Goal: Task Accomplishment & Management: Manage account settings

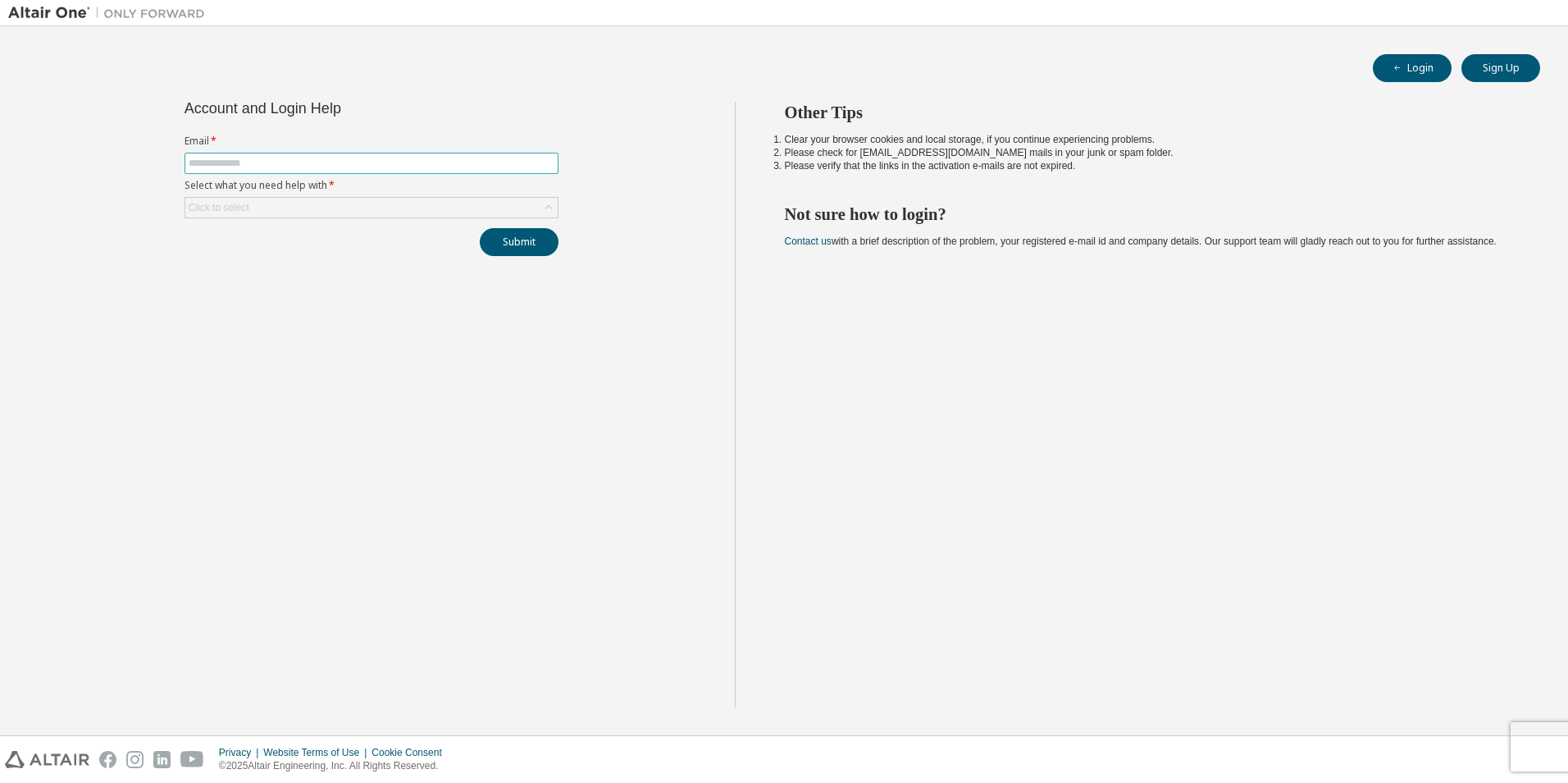
click at [284, 156] on span at bounding box center [371, 164] width 374 height 22
click at [278, 159] on input "text" at bounding box center [371, 163] width 365 height 13
type input "**********"
click at [480, 228] on button "Submit" at bounding box center [519, 242] width 78 height 27
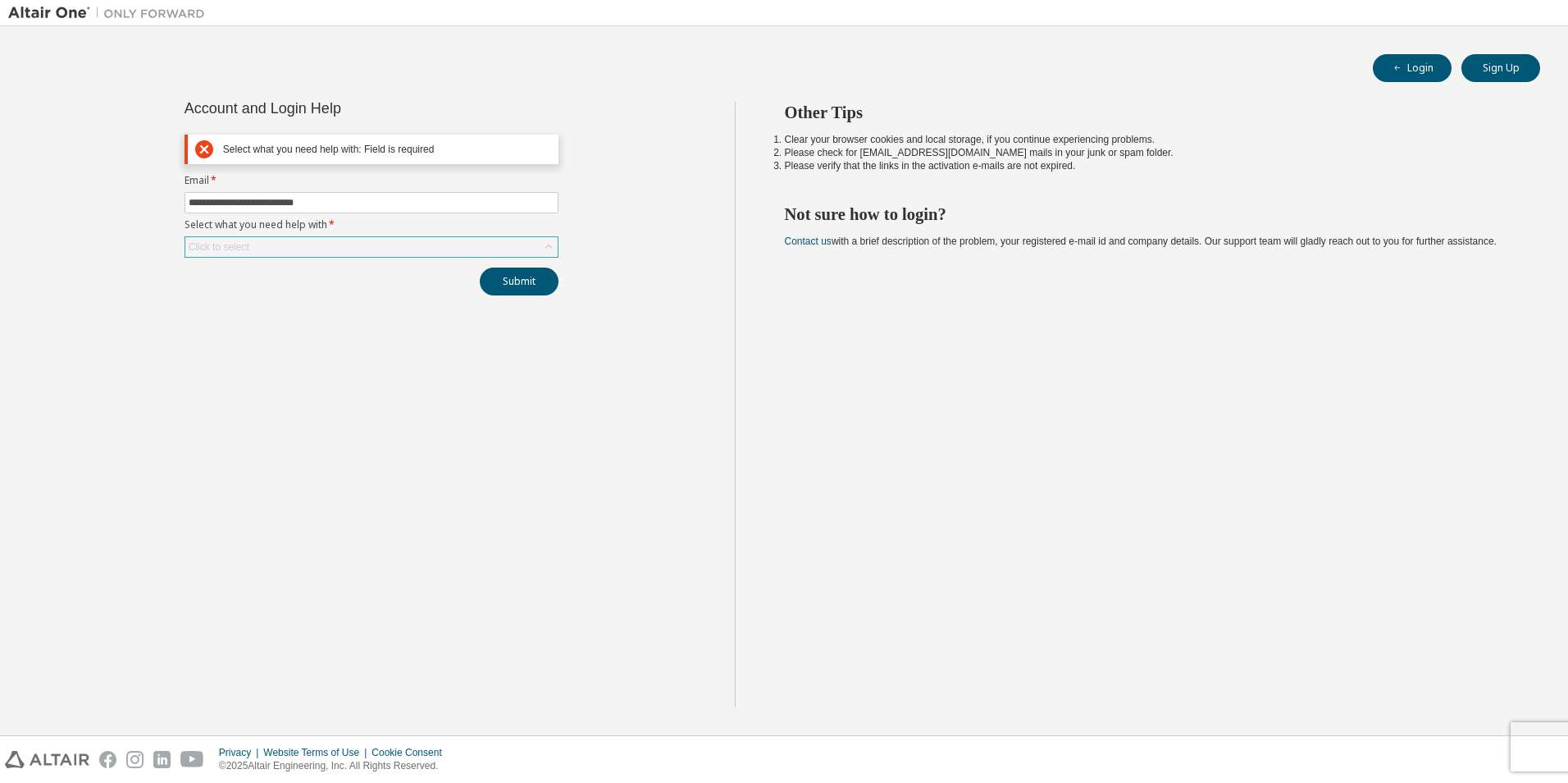
click at [409, 243] on div "Click to select" at bounding box center [371, 247] width 372 height 20
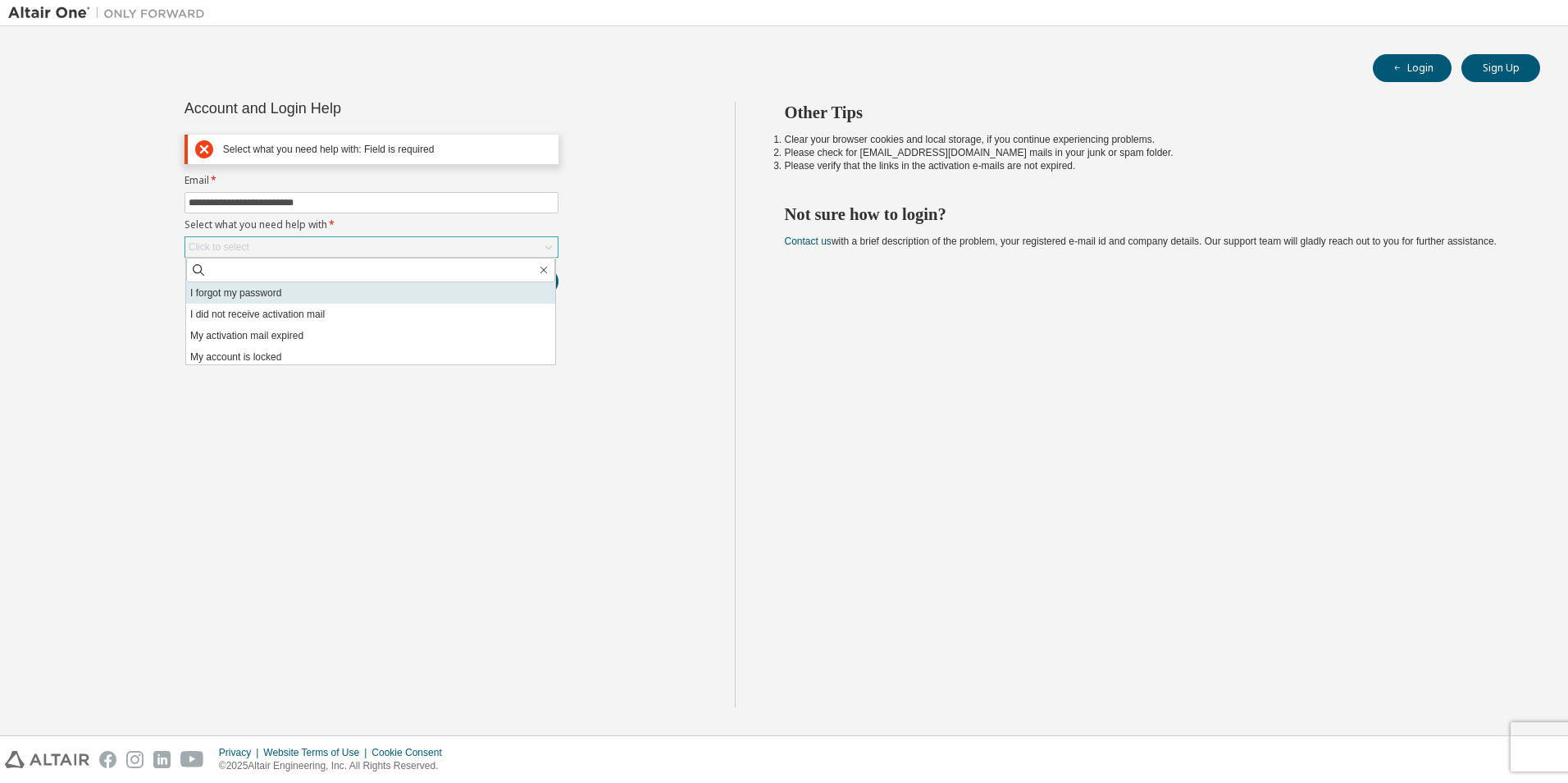
click at [317, 293] on li "I forgot my password" at bounding box center [370, 293] width 369 height 22
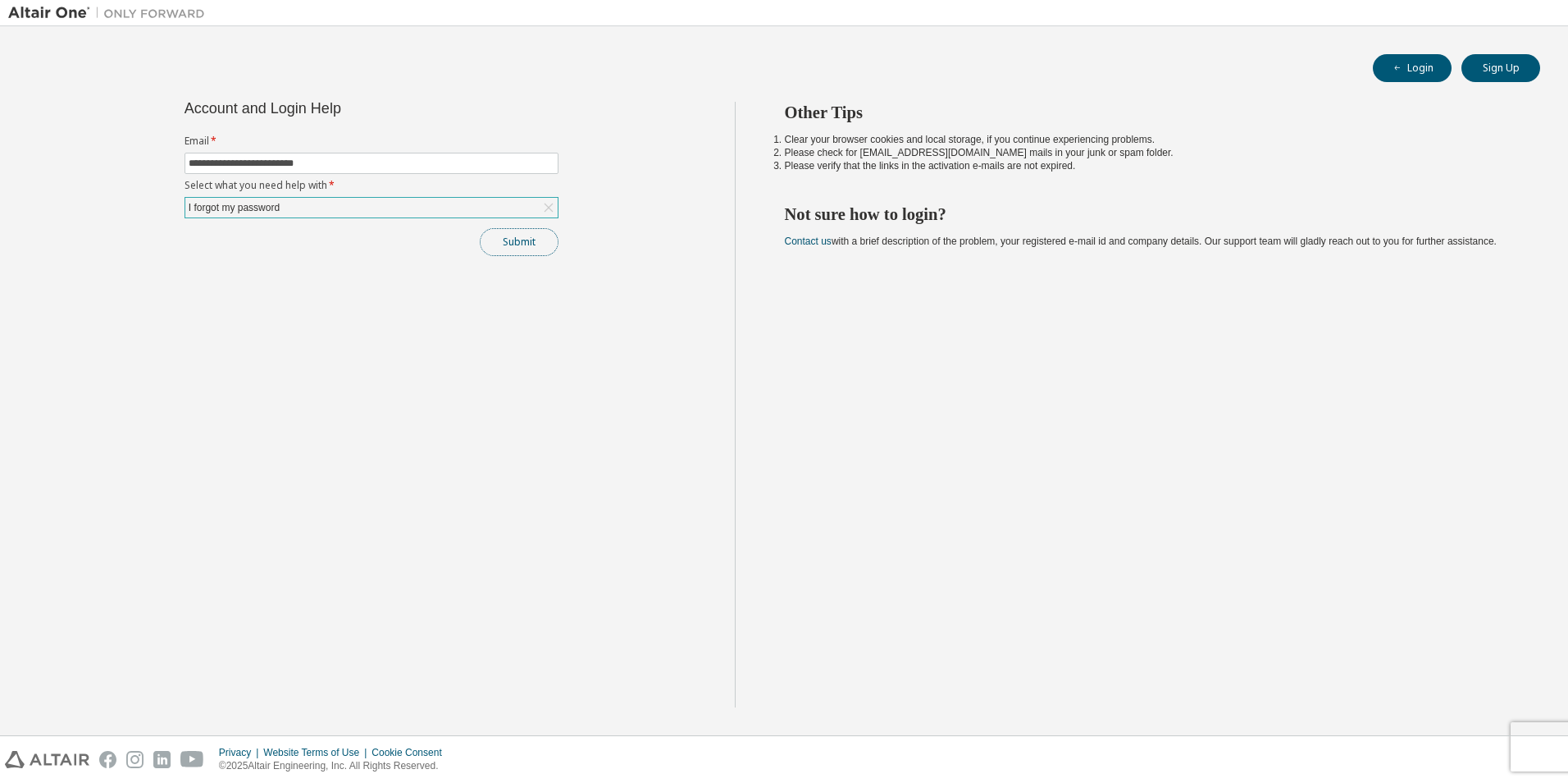
click at [515, 246] on button "Submit" at bounding box center [519, 242] width 78 height 27
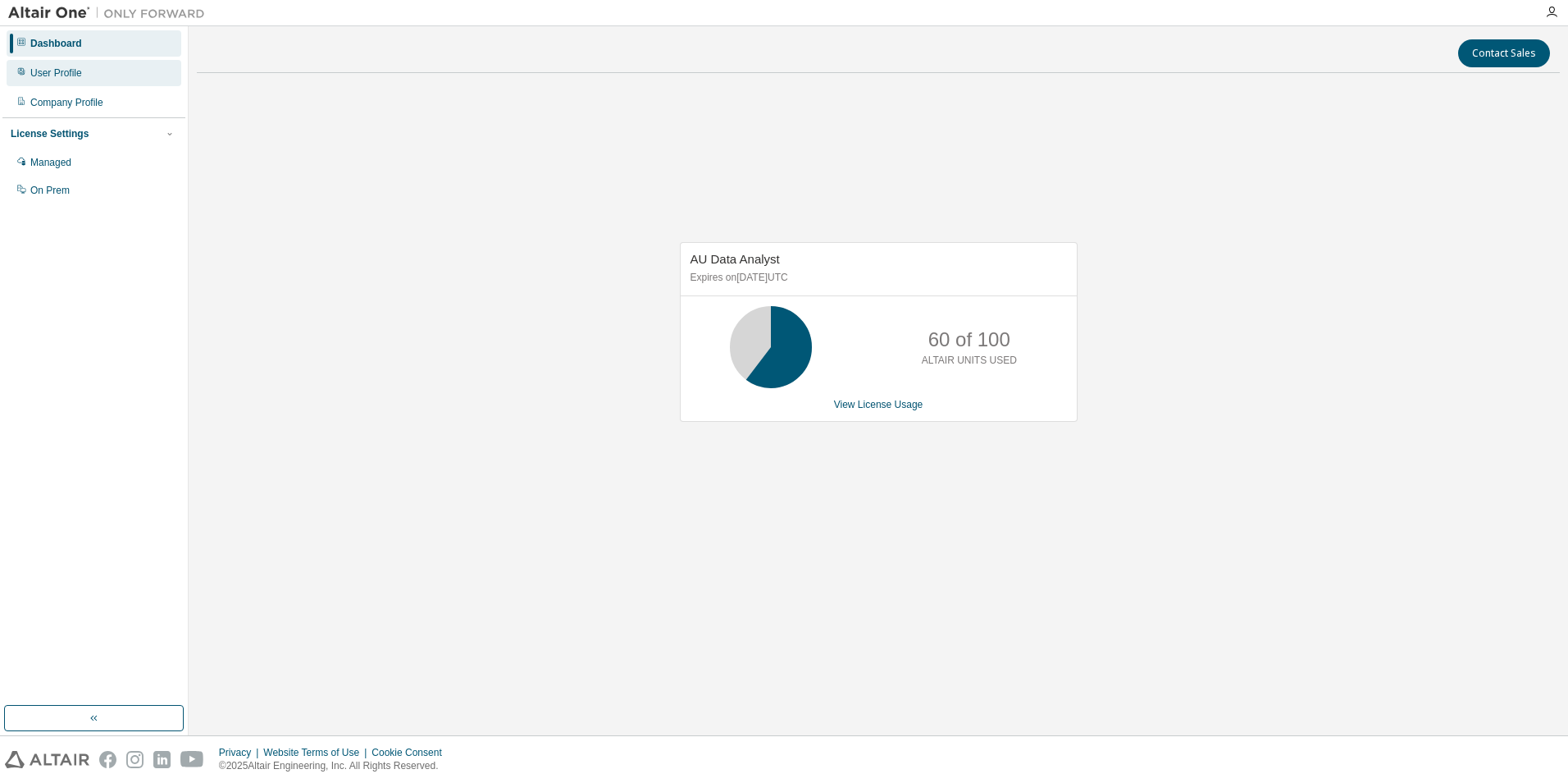
click at [93, 81] on div "User Profile" at bounding box center [94, 73] width 174 height 26
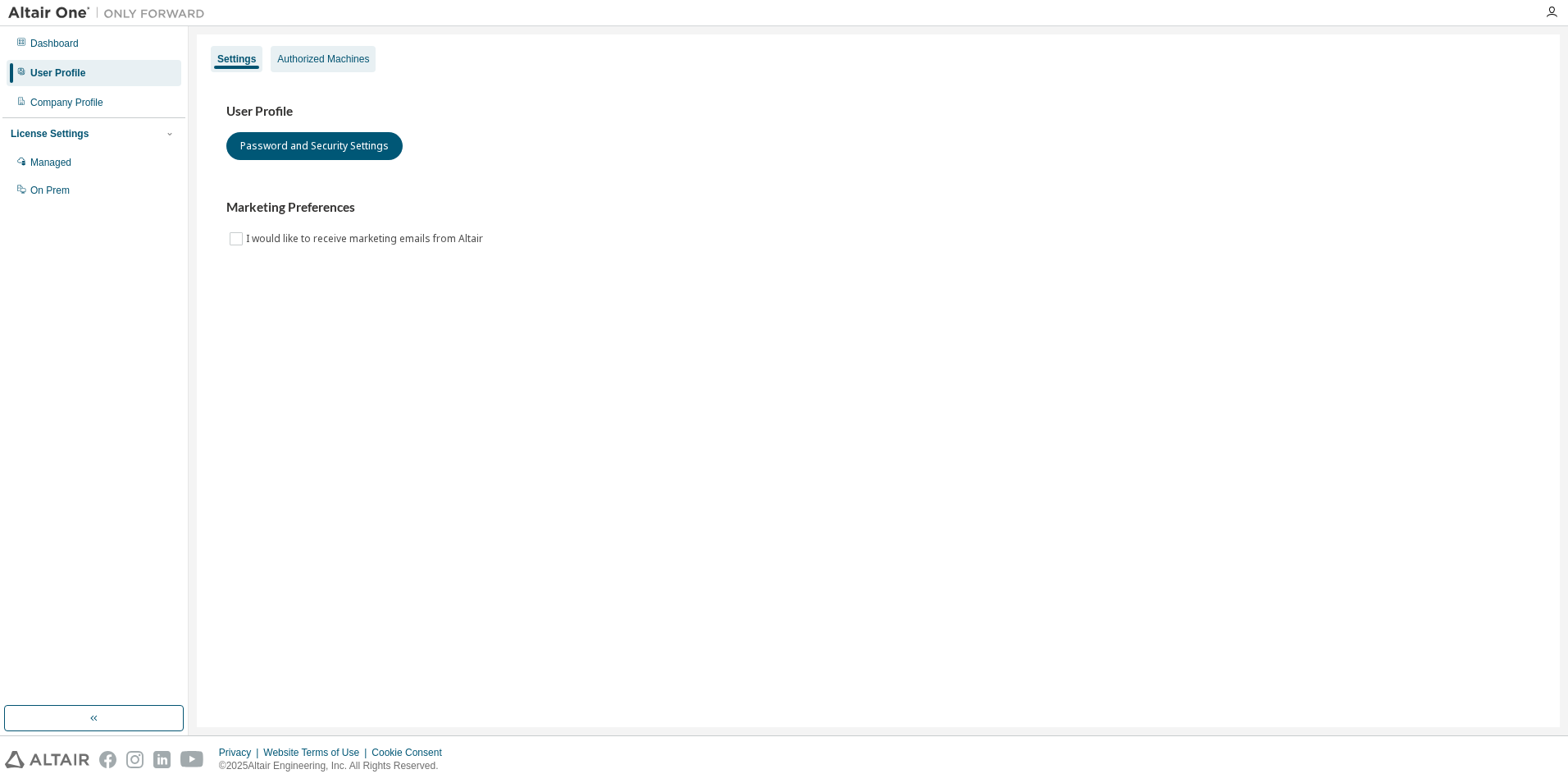
click at [333, 68] on div "Authorized Machines" at bounding box center [322, 59] width 105 height 26
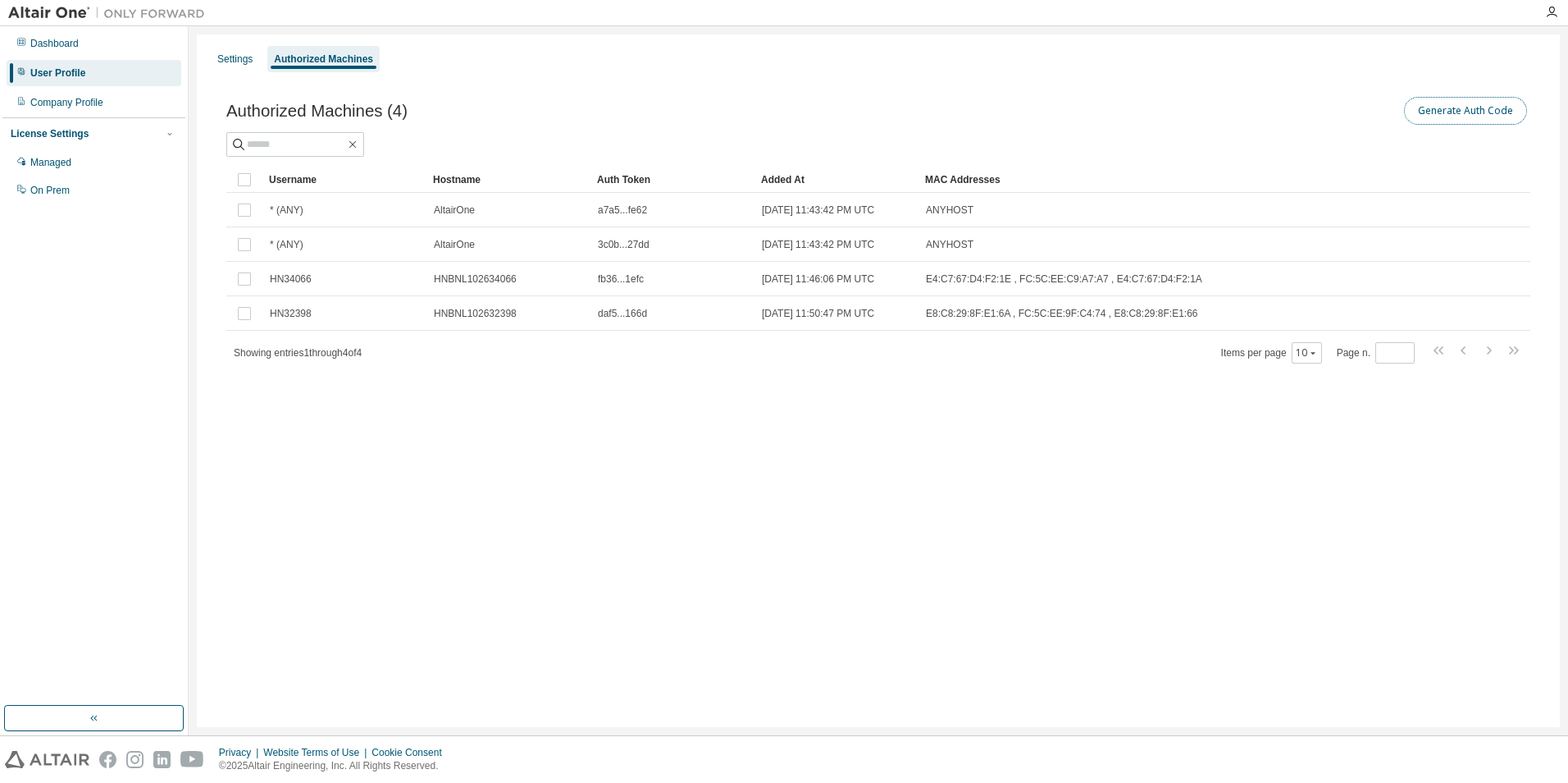
click at [1466, 119] on button "Generate Auth Code" at bounding box center [1465, 111] width 123 height 27
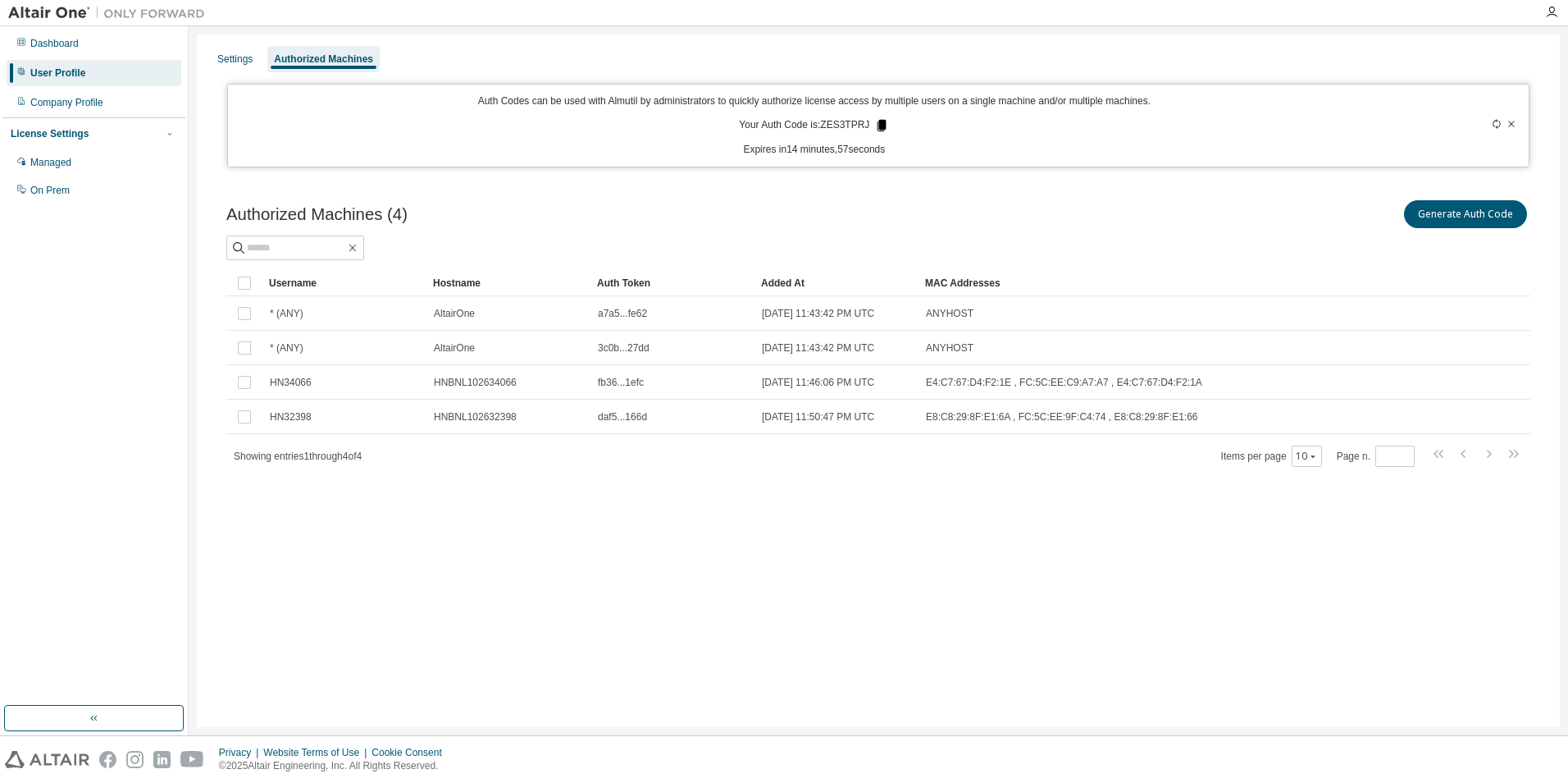
click at [878, 122] on icon at bounding box center [881, 125] width 9 height 12
